Goal: Task Accomplishment & Management: Use online tool/utility

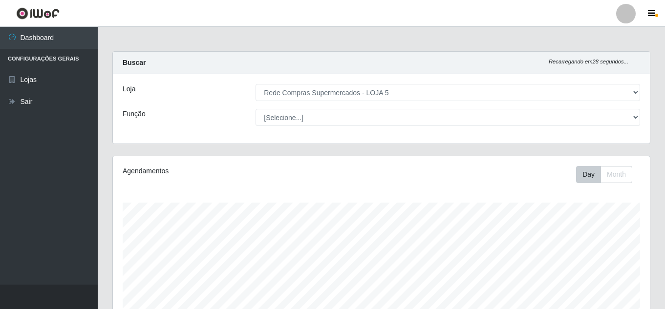
select select "397"
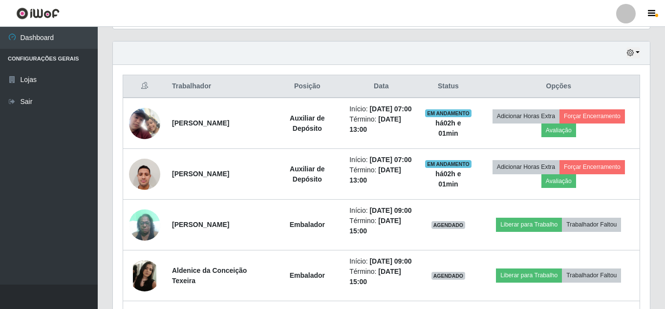
scroll to position [361, 0]
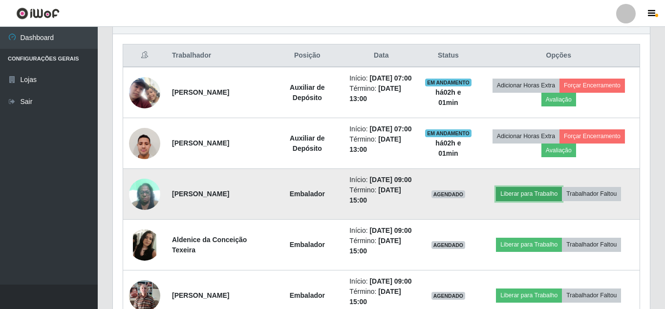
click at [545, 201] on button "Liberar para Trabalho" at bounding box center [529, 194] width 66 height 14
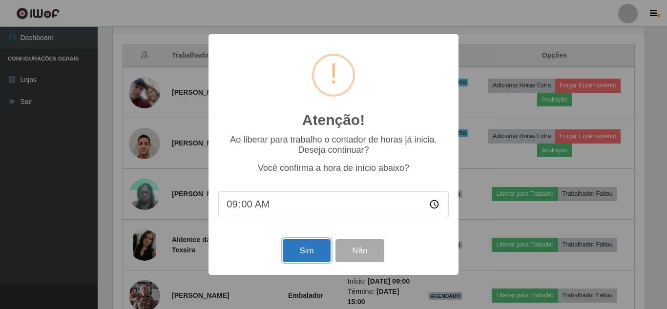
click at [309, 253] on button "Sim" at bounding box center [306, 250] width 47 height 23
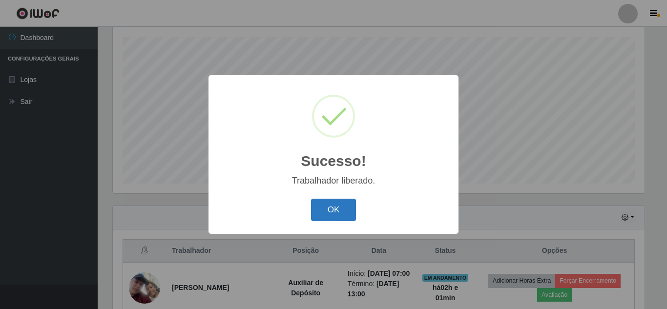
click at [343, 209] on button "OK" at bounding box center [333, 210] width 45 height 23
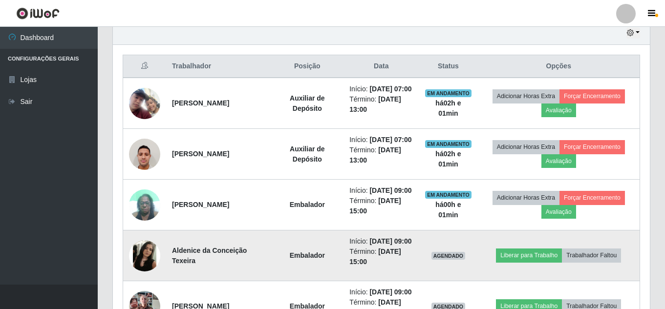
scroll to position [361, 0]
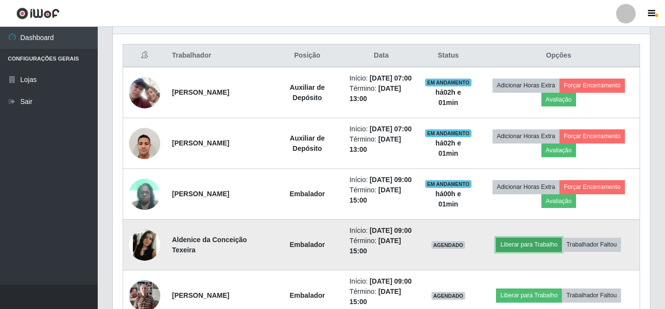
click at [535, 252] on button "Liberar para Trabalho" at bounding box center [529, 245] width 66 height 14
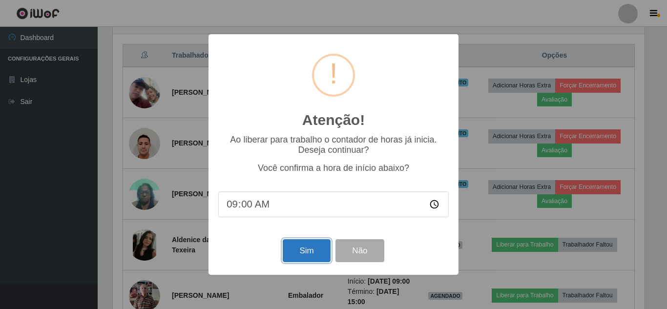
click at [315, 253] on button "Sim" at bounding box center [306, 250] width 47 height 23
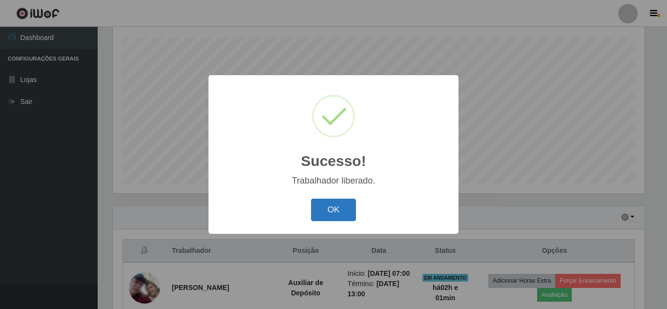
click at [324, 213] on button "OK" at bounding box center [333, 210] width 45 height 23
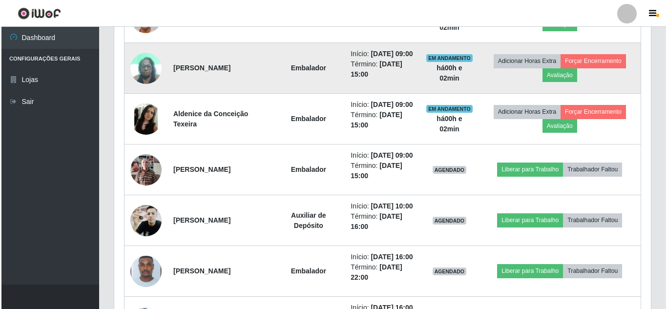
scroll to position [508, 0]
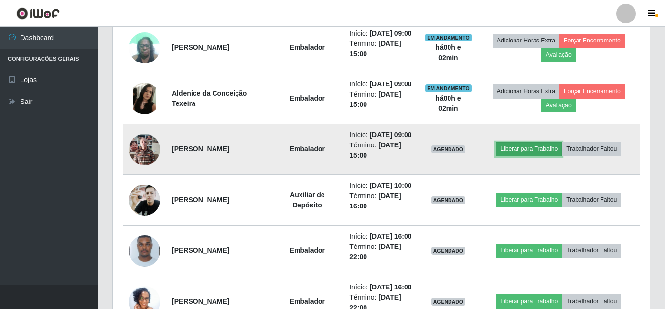
click at [523, 156] on button "Liberar para Trabalho" at bounding box center [529, 149] width 66 height 14
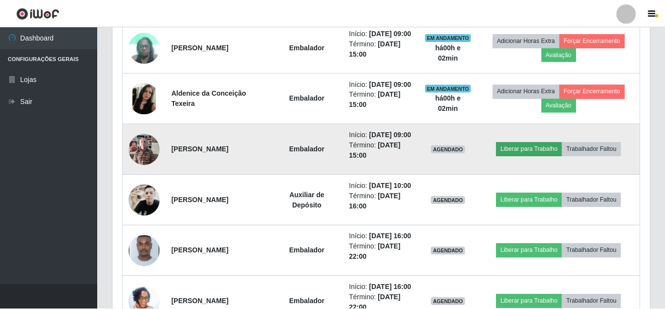
scroll to position [203, 532]
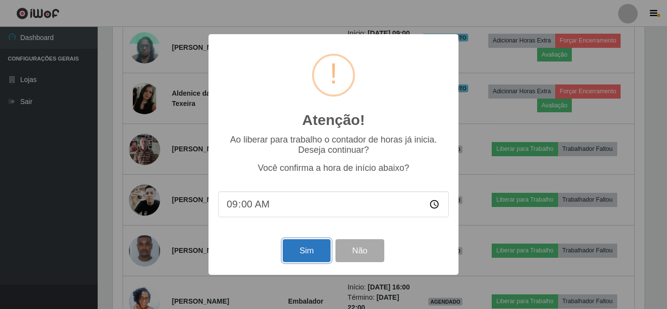
click at [324, 245] on button "Sim" at bounding box center [306, 250] width 47 height 23
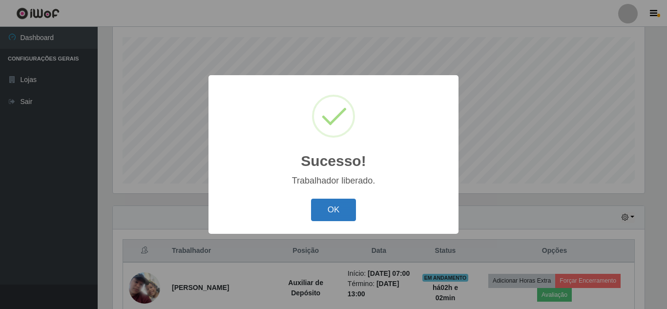
click at [333, 211] on button "OK" at bounding box center [333, 210] width 45 height 23
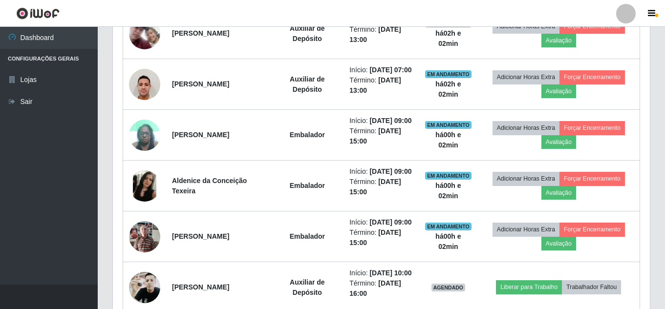
scroll to position [459, 0]
